Goal: Navigation & Orientation: Find specific page/section

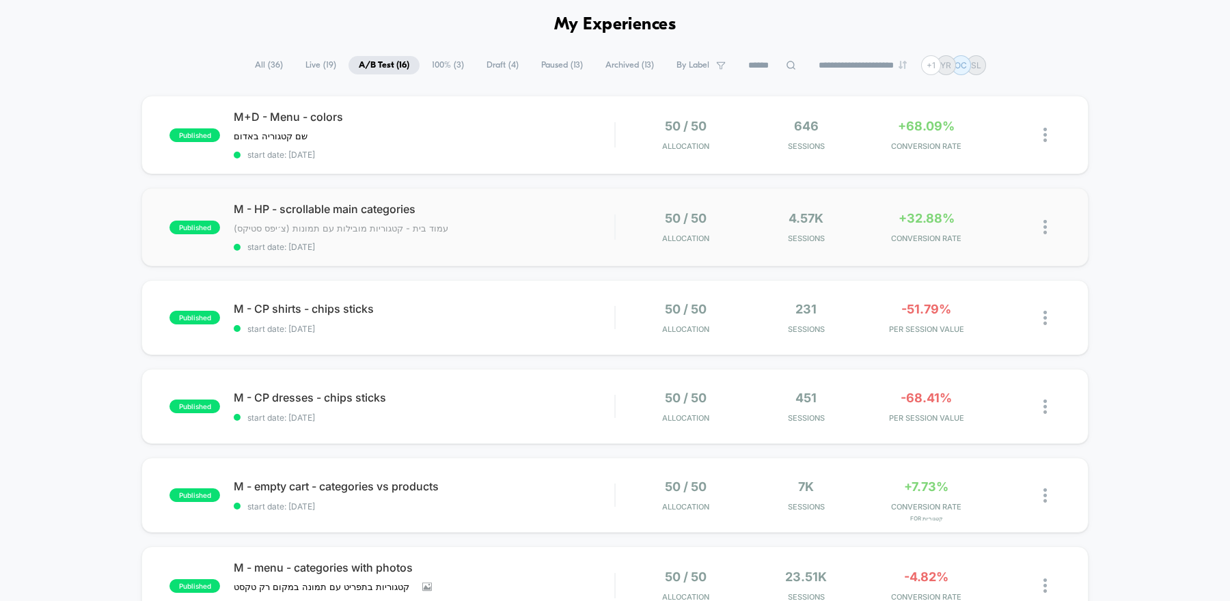
scroll to position [46, 0]
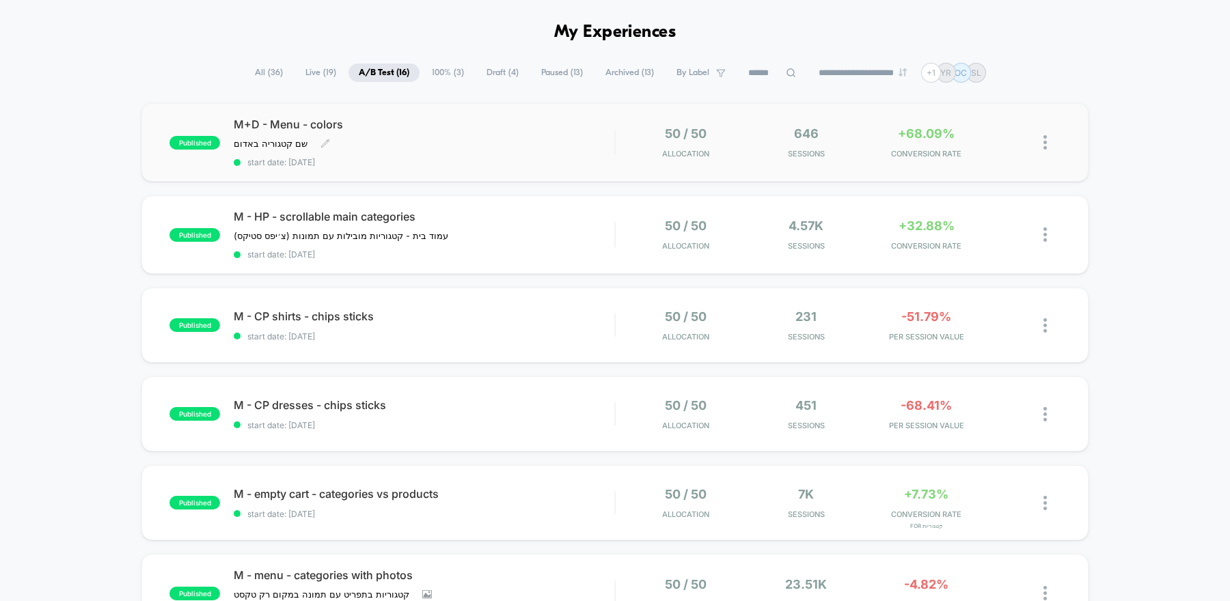
click at [535, 141] on div "M+D - Menu - colors שם קטגוריה באדום ﻿ Click to edit experience details שם קטגו…" at bounding box center [424, 143] width 381 height 50
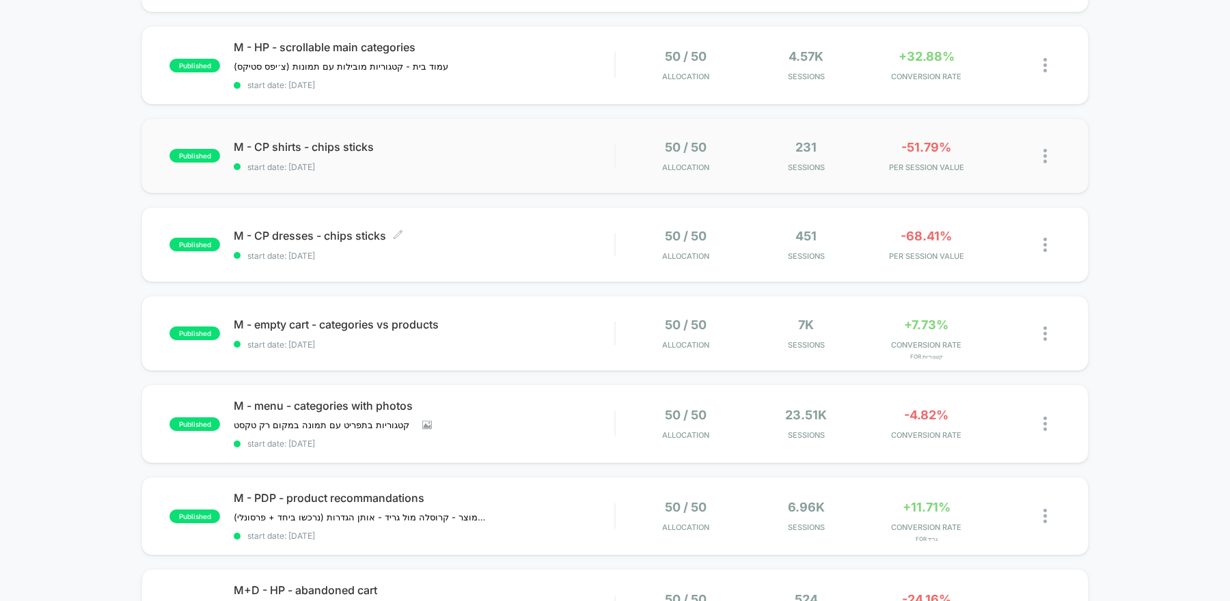
scroll to position [219, 0]
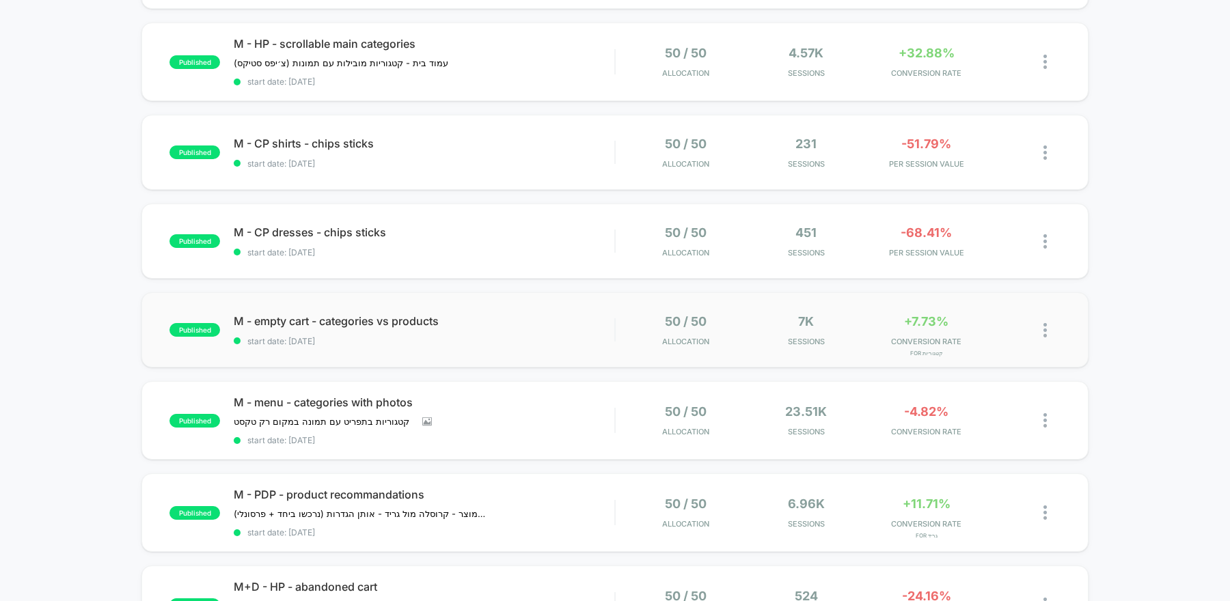
click at [604, 347] on div "published M - empty cart - categories vs products start date: 8/19/2025 50 / 50…" at bounding box center [614, 329] width 947 height 75
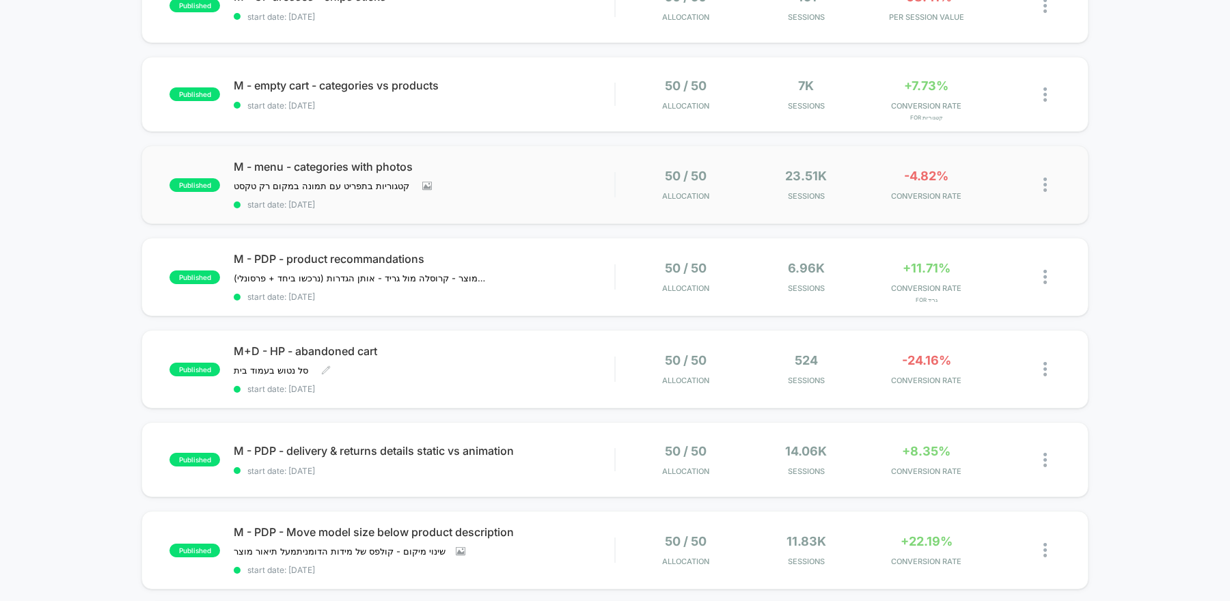
scroll to position [456, 0]
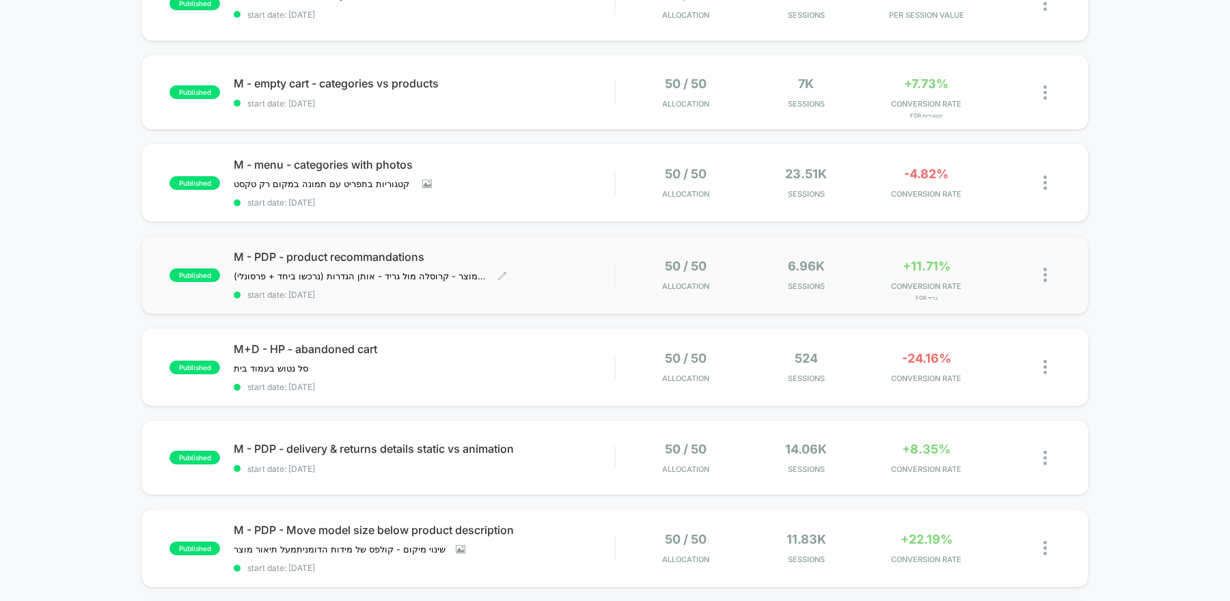
click at [597, 282] on div "M - PDP - product recommandations ניסוי על תצוגת המלצות בעמוד מוצר - קרוסלה מול…" at bounding box center [424, 275] width 381 height 50
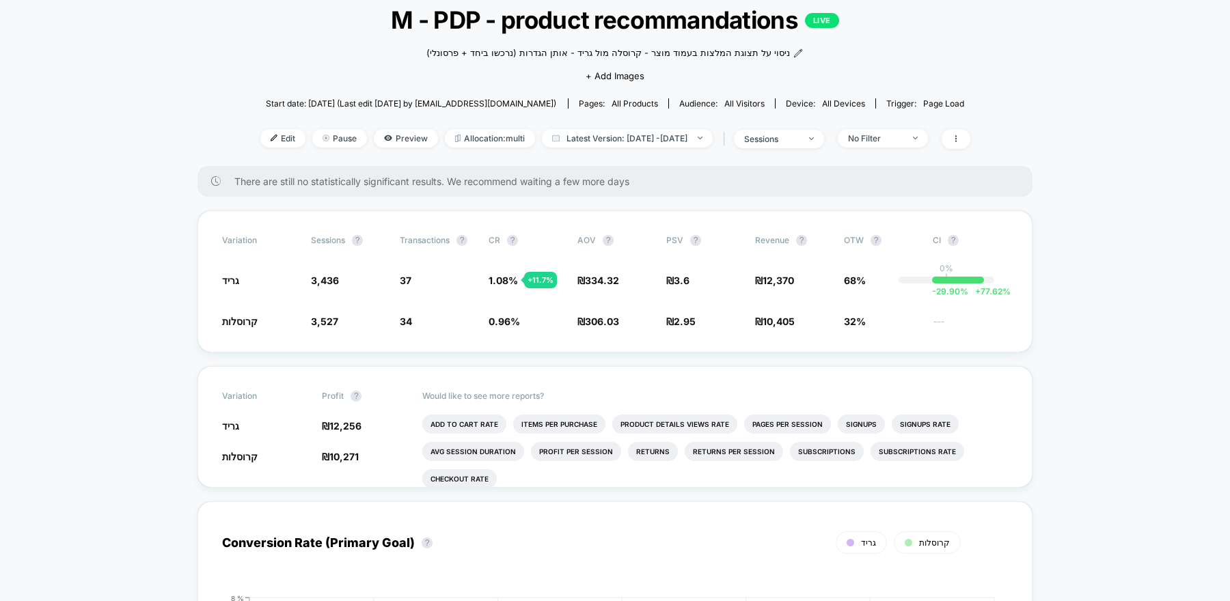
scroll to position [76, 0]
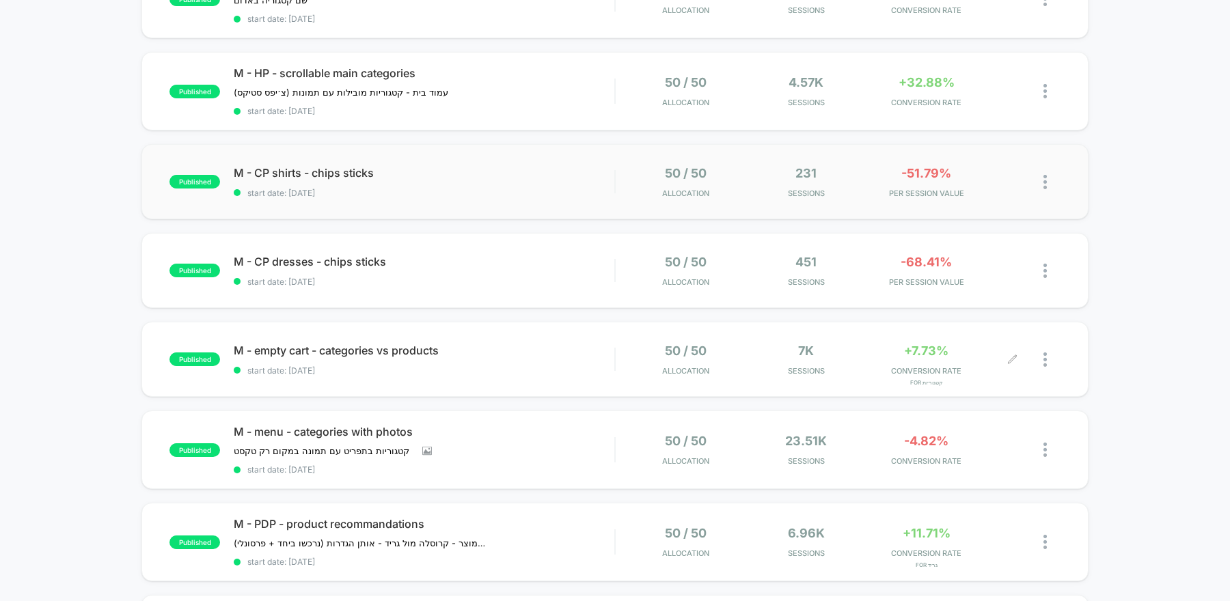
scroll to position [191, 0]
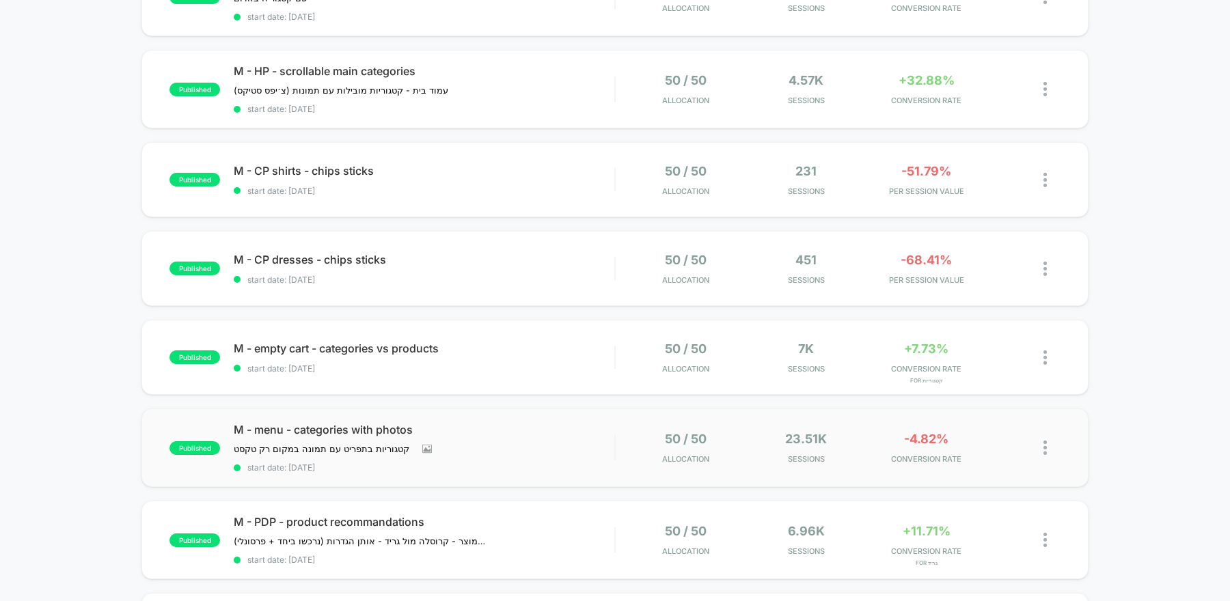
click at [641, 446] on div "50 / 50 Allocation" at bounding box center [685, 448] width 113 height 32
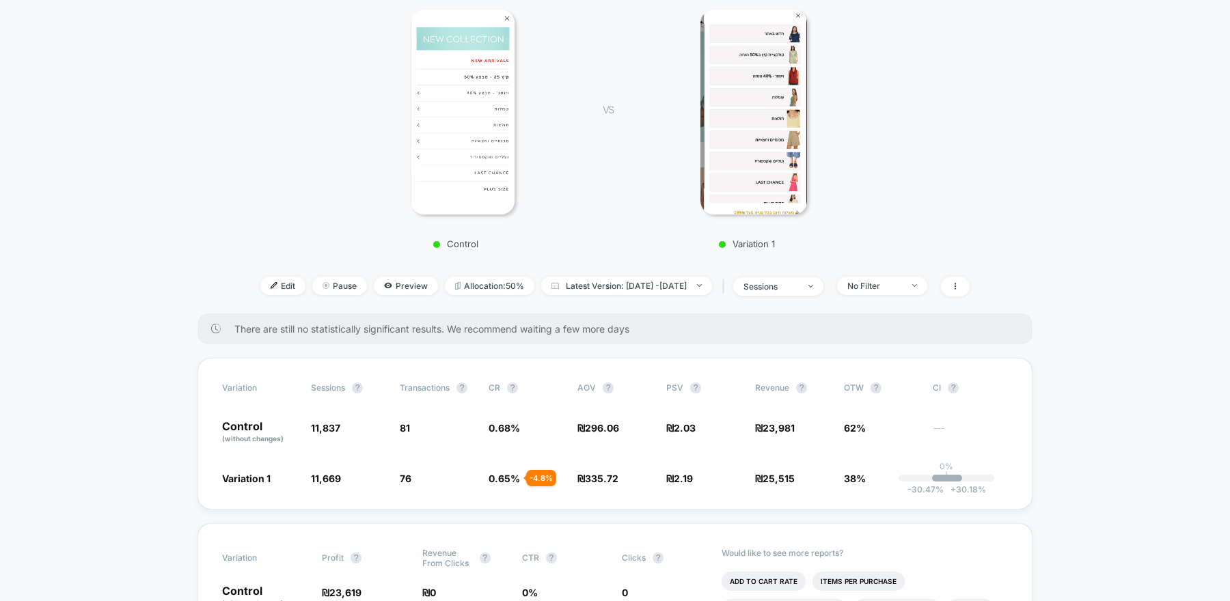
scroll to position [198, 0]
